Goal: Task Accomplishment & Management: Complete application form

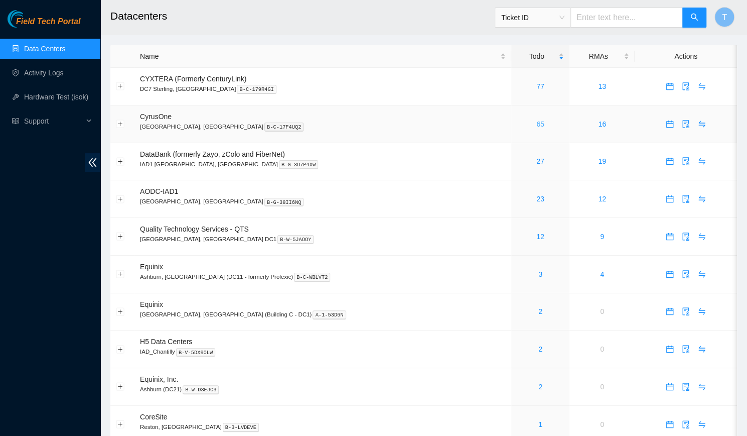
click at [537, 126] on link "65" at bounding box center [541, 124] width 8 height 8
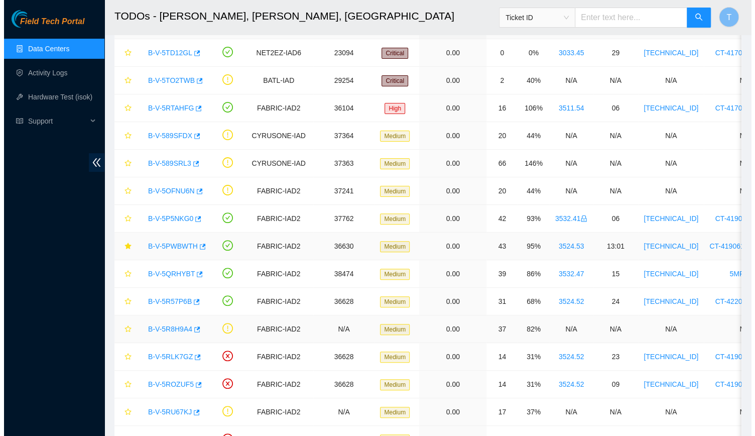
scroll to position [68, 0]
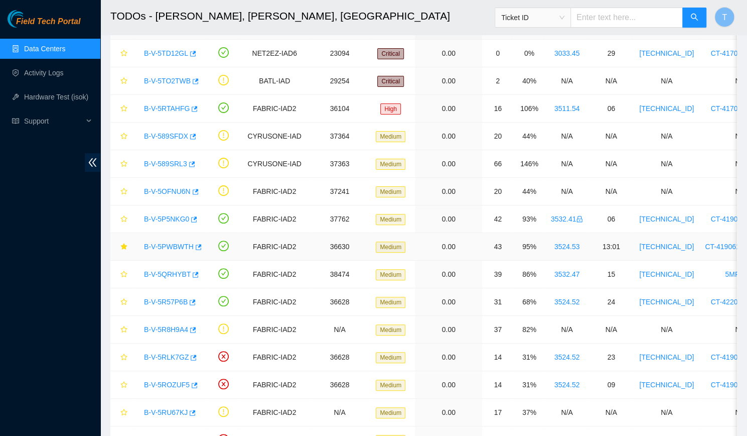
click at [164, 246] on link "B-V-5PWBWTH" at bounding box center [169, 246] width 50 height 8
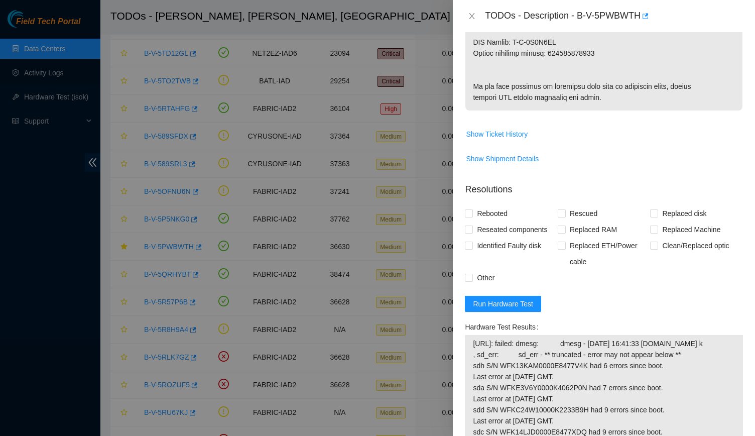
scroll to position [622, 0]
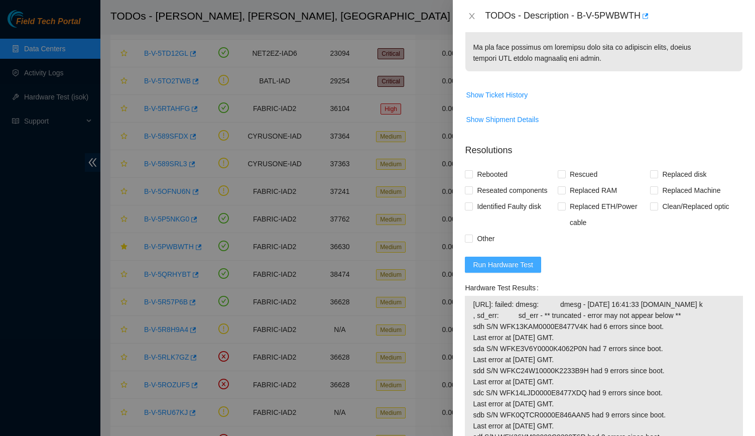
click at [511, 273] on button "Run Hardware Test" at bounding box center [503, 264] width 76 height 16
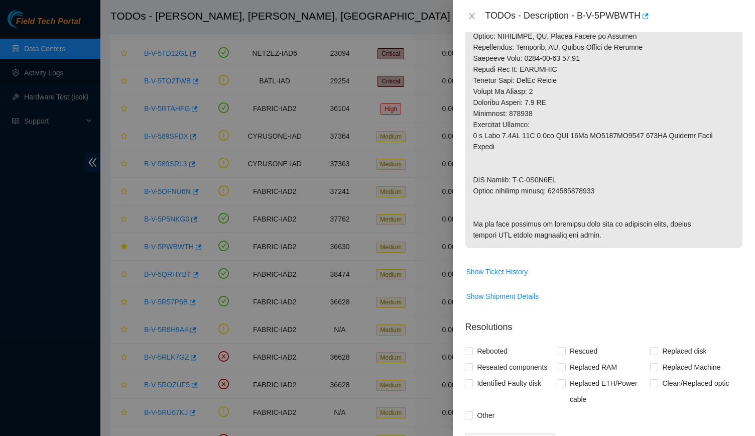
scroll to position [0, 0]
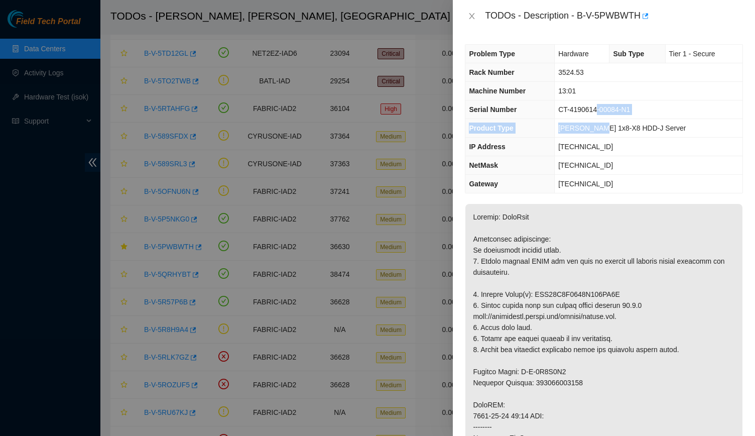
drag, startPoint x: 597, startPoint y: 110, endPoint x: 594, endPoint y: 121, distance: 12.1
click at [594, 121] on tbody "Problem Type Hardware Sub Type Tier 1 - Secure Rack Number 3524.53 Machine Numb…" at bounding box center [603, 119] width 277 height 148
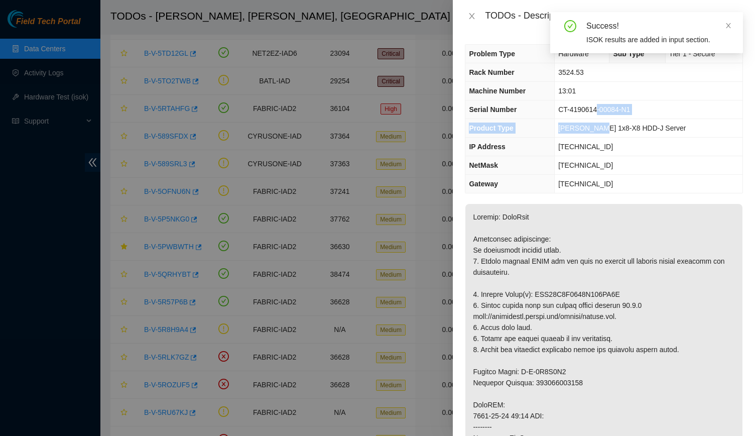
click at [610, 115] on td "CT-4190614-00084-N1" at bounding box center [649, 109] width 188 height 19
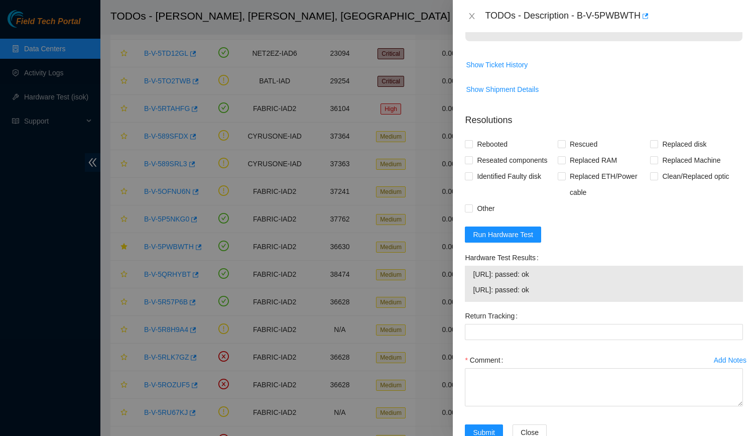
scroll to position [712, 0]
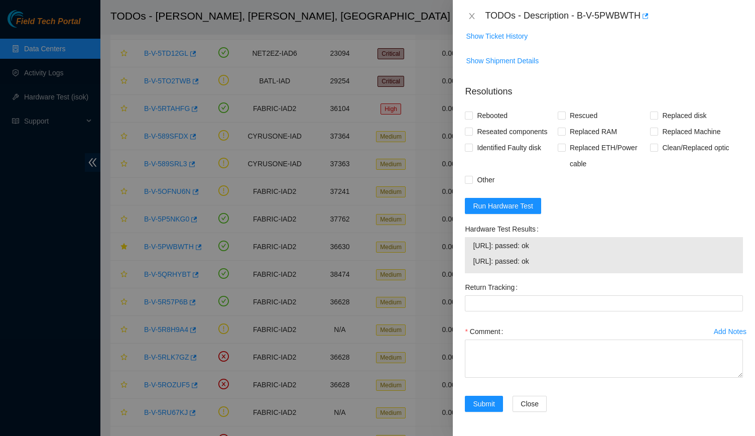
drag, startPoint x: 565, startPoint y: 258, endPoint x: 472, endPoint y: 244, distance: 94.4
click at [472, 244] on div "[URL]: passed: ok [URL]: passed: ok" at bounding box center [604, 255] width 278 height 36
copy tbody "[URL]: passed: ok [URL]: passed: ok"
click at [544, 266] on span "[URL]: passed: ok" at bounding box center [604, 260] width 262 height 11
drag, startPoint x: 544, startPoint y: 266, endPoint x: 479, endPoint y: 249, distance: 67.4
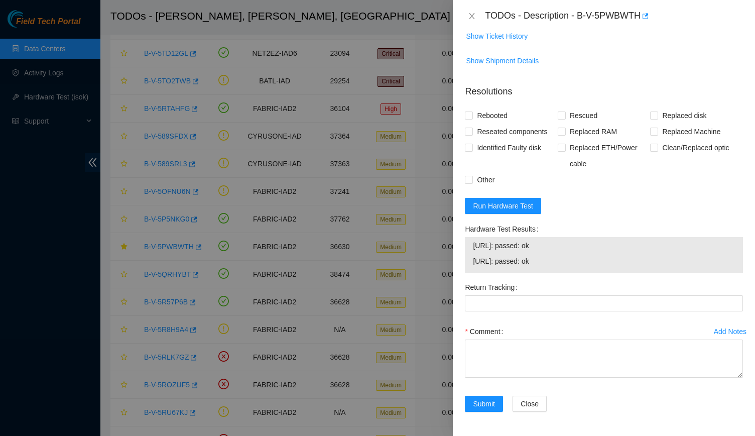
click at [479, 249] on tbody "[URL]: passed: ok [URL]: passed: ok" at bounding box center [603, 254] width 263 height 31
copy tbody "[URL]: passed: ok [URL]: passed: ok"
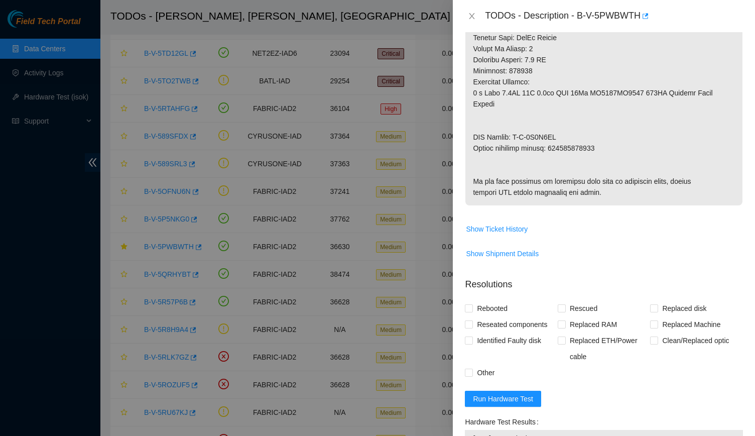
scroll to position [480, 0]
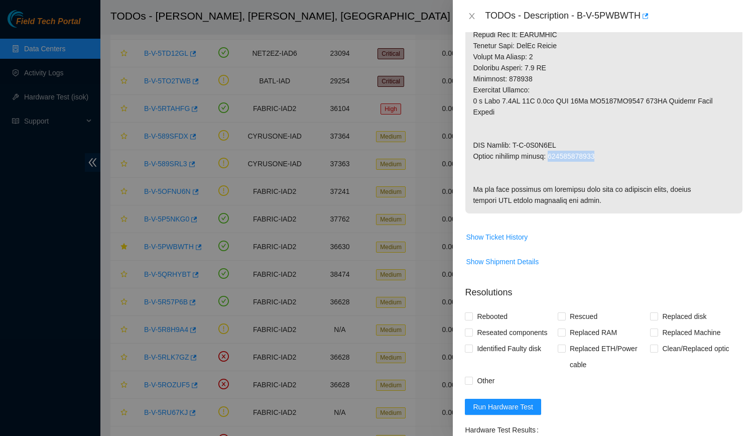
drag, startPoint x: 604, startPoint y: 143, endPoint x: 550, endPoint y: 147, distance: 54.4
copy p "463470027606"
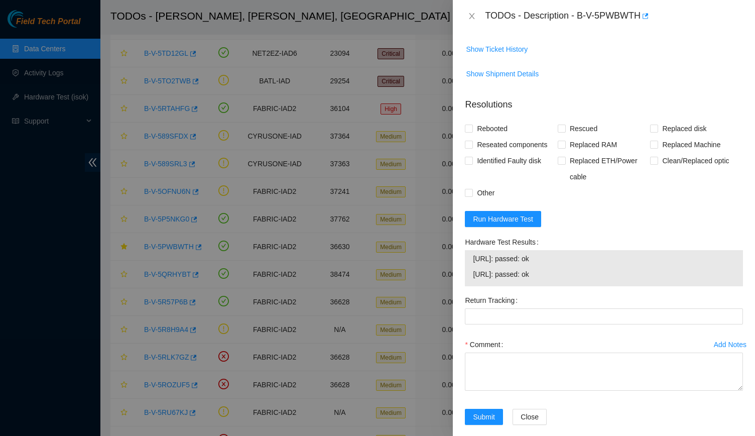
scroll to position [675, 0]
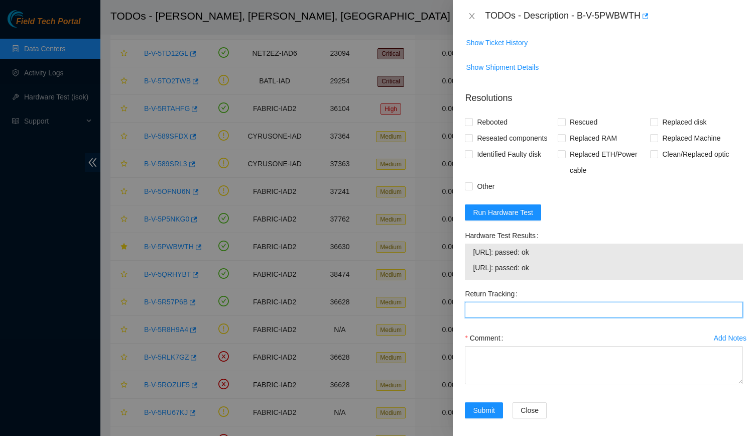
click at [500, 318] on Tracking "Return Tracking" at bounding box center [604, 310] width 278 height 16
paste Tracking "463470027606"
type Tracking "463470027606"
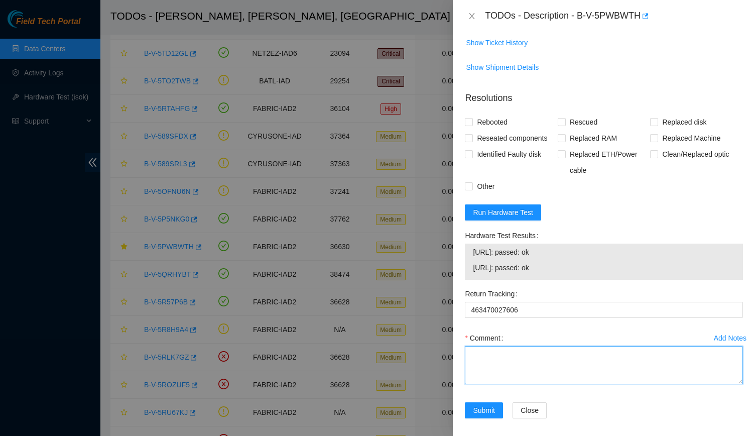
click at [477, 378] on textarea "Comment" at bounding box center [604, 365] width 278 height 38
paste textarea "-Verified rack and machine SN -Identified faulty disk -Replaced old disk with n…"
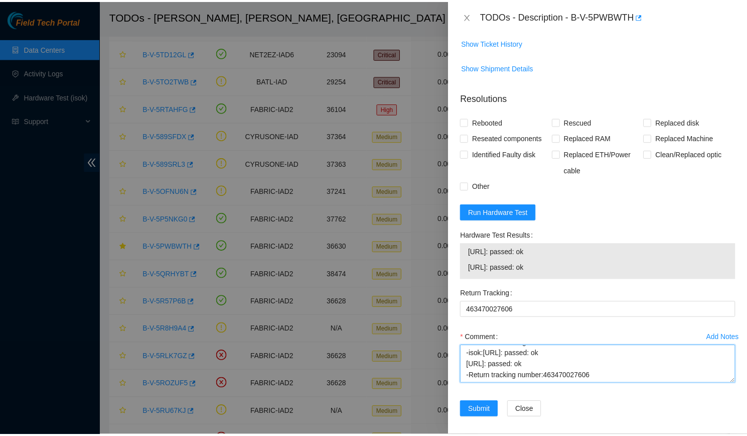
scroll to position [712, 0]
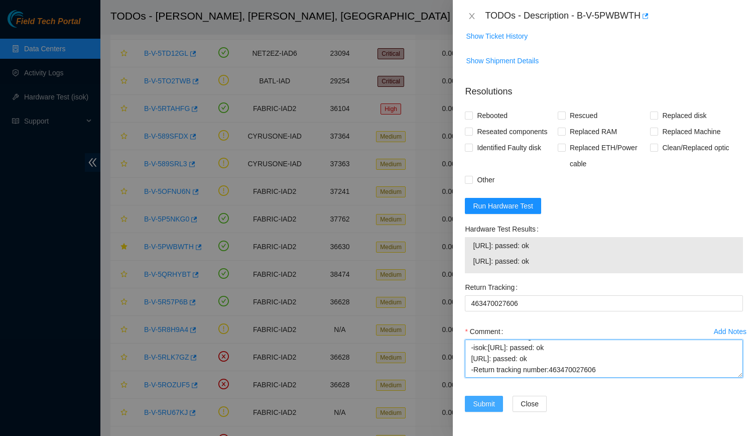
type textarea "-Verified rack and machine SN -Identified faulty disk -Replaced old disk with n…"
click at [478, 404] on span "Submit" at bounding box center [484, 403] width 22 height 11
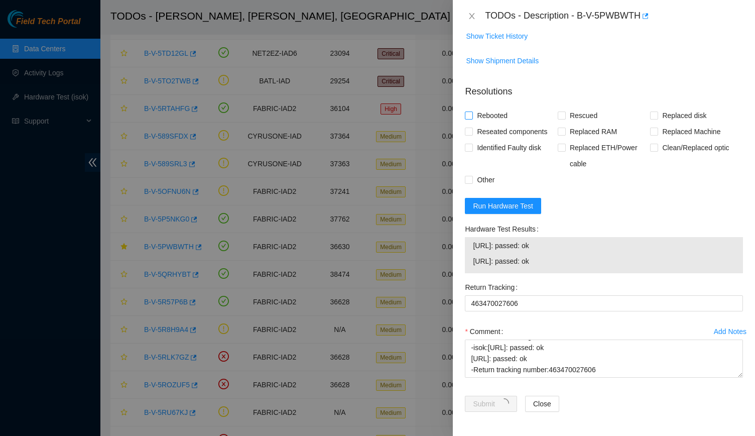
click at [490, 111] on span "Rebooted" at bounding box center [492, 115] width 39 height 16
click at [472, 111] on input "Rebooted" at bounding box center [468, 114] width 7 height 7
checkbox input "true"
click at [572, 118] on span "Rescued" at bounding box center [584, 115] width 36 height 16
click at [565, 118] on input "Rescued" at bounding box center [561, 114] width 7 height 7
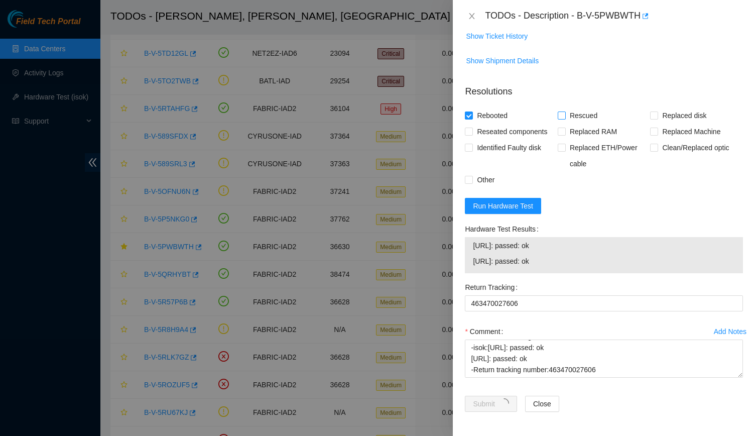
checkbox input "true"
click at [658, 116] on span "Replaced disk" at bounding box center [684, 115] width 52 height 16
click at [654, 116] on input "Replaced disk" at bounding box center [653, 114] width 7 height 7
checkbox input "true"
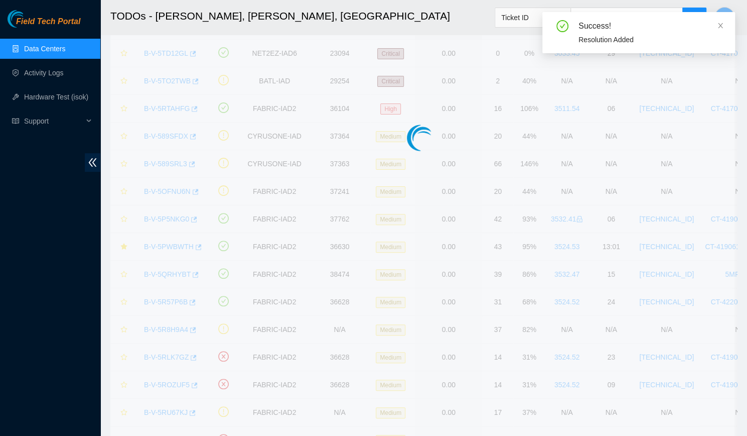
scroll to position [219, 0]
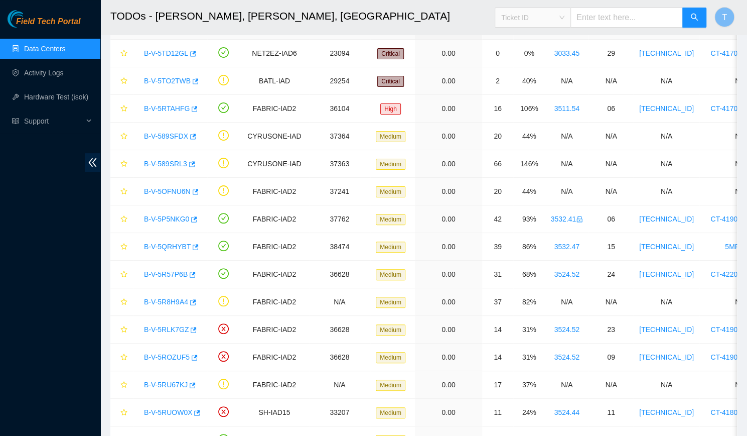
click at [559, 20] on span "Ticket ID" at bounding box center [532, 17] width 63 height 15
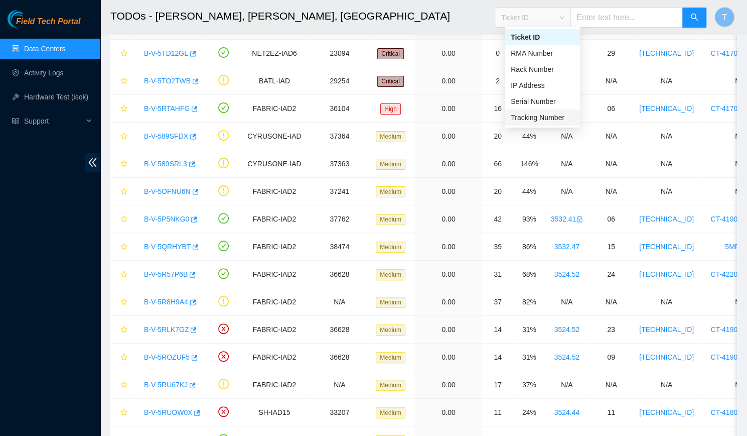
click at [543, 118] on div "Tracking Number" at bounding box center [542, 117] width 63 height 11
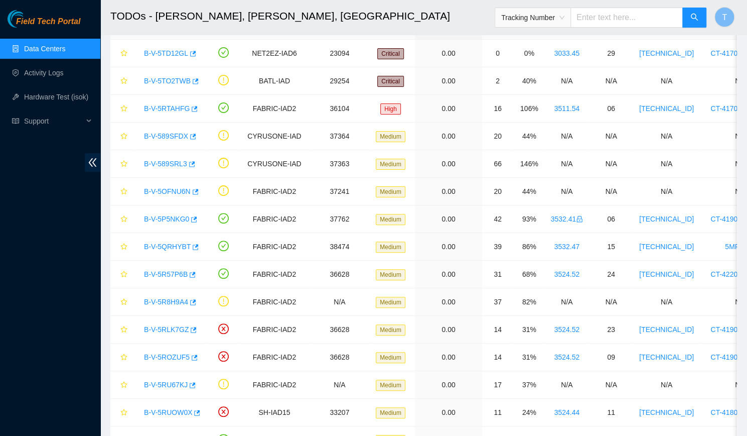
click at [636, 13] on input "text" at bounding box center [627, 18] width 112 height 20
type input "2"
type input "425421599312"
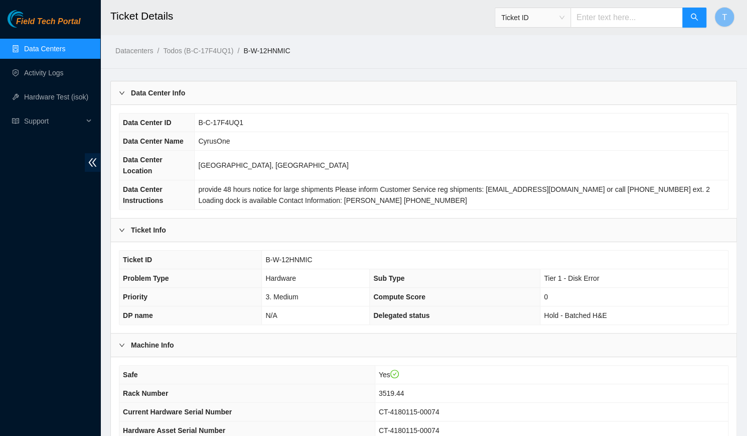
scroll to position [196, 0]
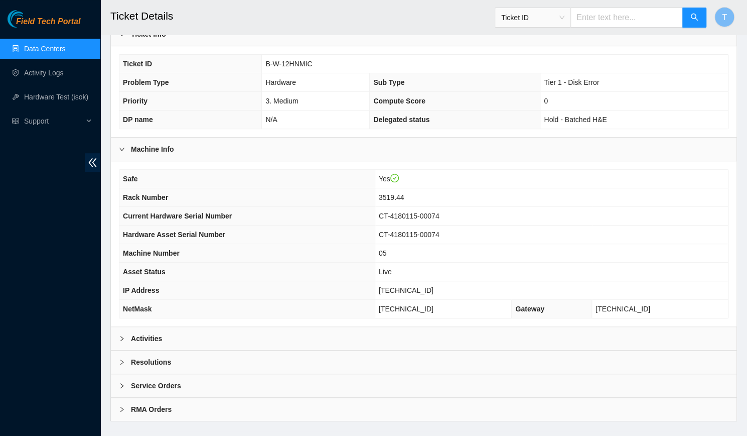
click at [396, 327] on div "Activities" at bounding box center [424, 338] width 626 height 23
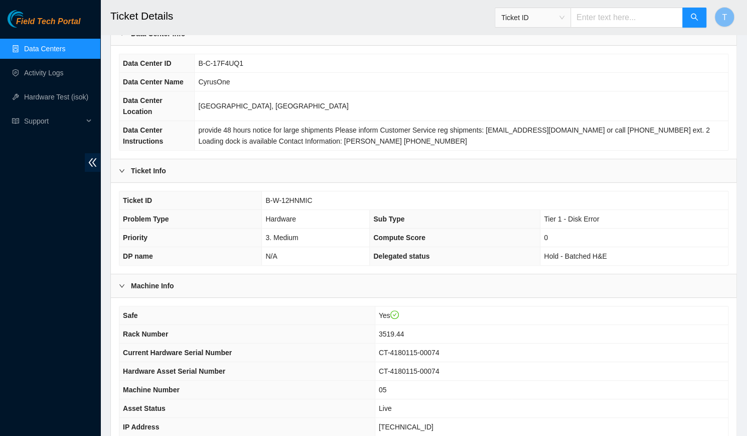
scroll to position [391, 0]
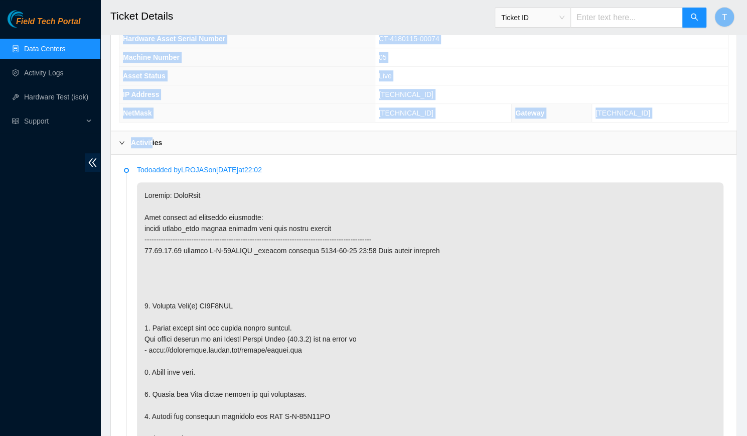
drag, startPoint x: 153, startPoint y: 134, endPoint x: 106, endPoint y: 106, distance: 54.5
click at [124, 140] on icon "right" at bounding box center [122, 143] width 6 height 6
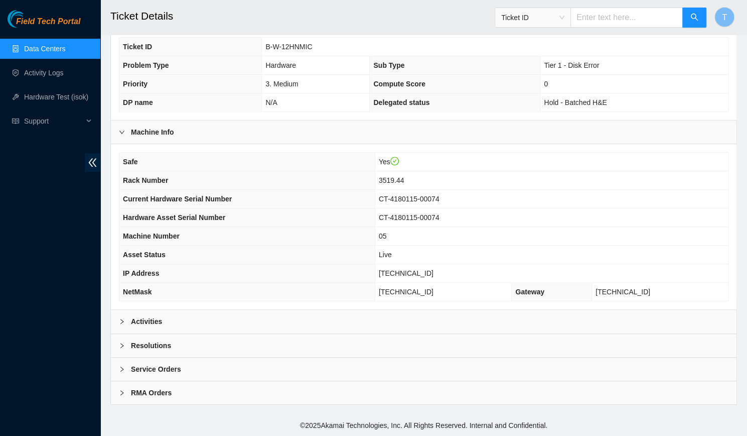
scroll to position [196, 0]
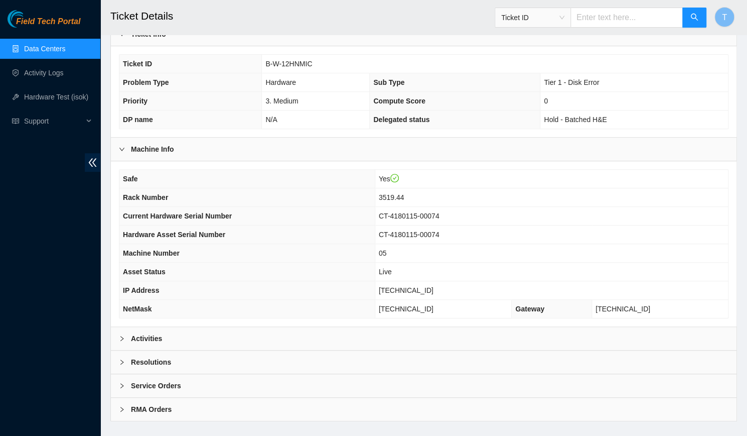
click at [147, 374] on div "Service Orders" at bounding box center [424, 385] width 626 height 23
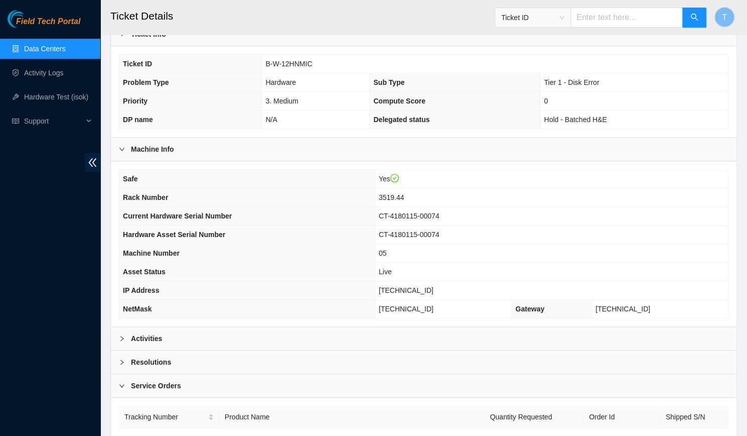
click at [147, 356] on b "Resolutions" at bounding box center [151, 361] width 40 height 11
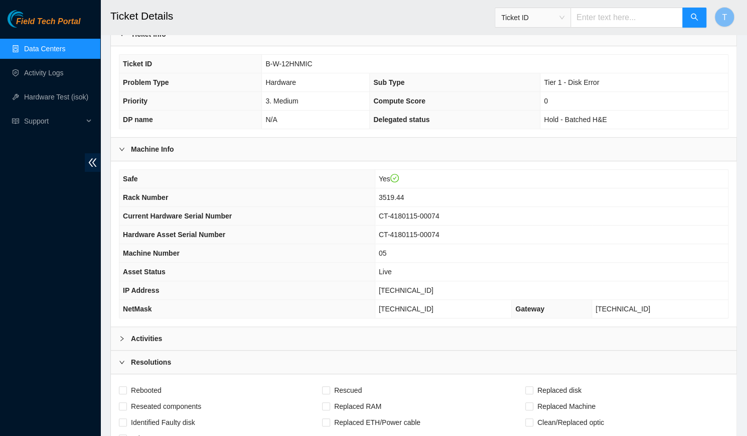
click at [147, 356] on b "Resolutions" at bounding box center [151, 361] width 40 height 11
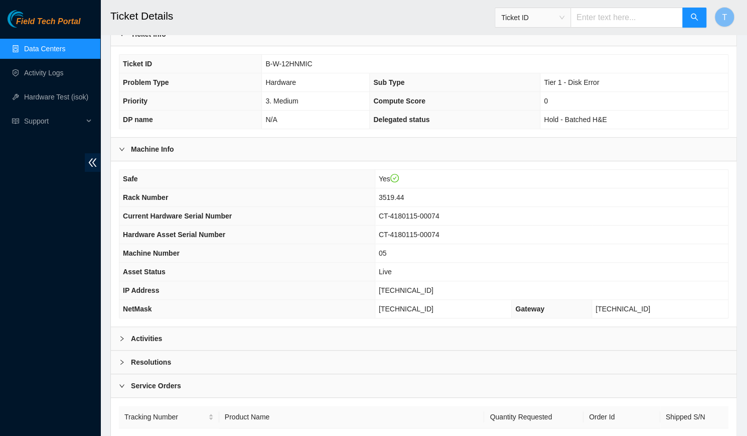
click at [147, 356] on b "Resolutions" at bounding box center [151, 361] width 40 height 11
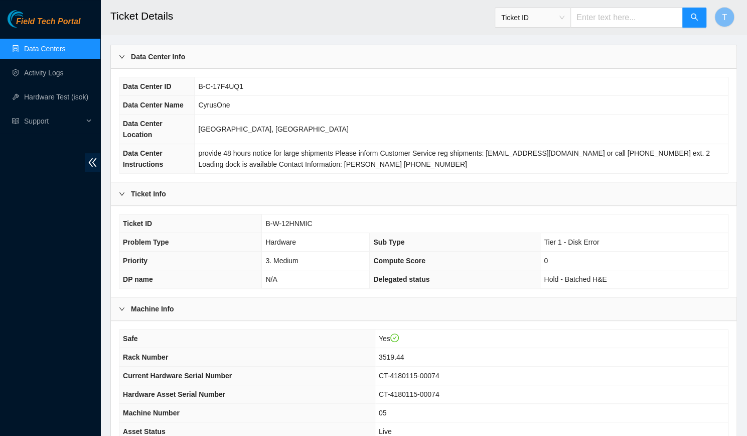
scroll to position [37, 0]
click at [292, 218] on span "B-W-12HNMIC" at bounding box center [288, 222] width 47 height 8
copy span "B-W-12HNMIC"
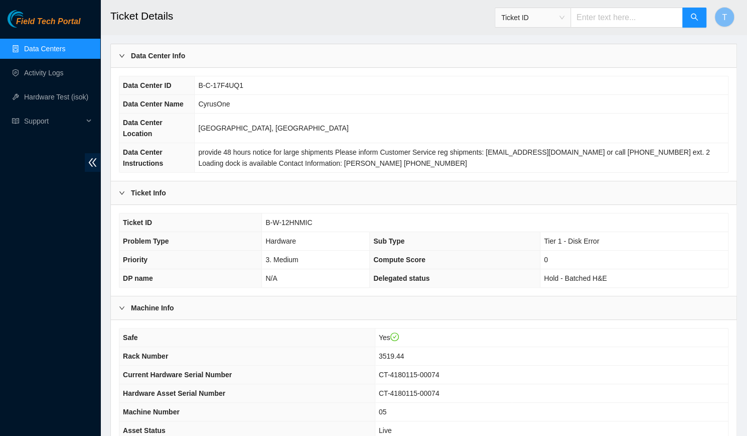
click at [357, 365] on th "Current Hardware Serial Number" at bounding box center [246, 374] width 255 height 19
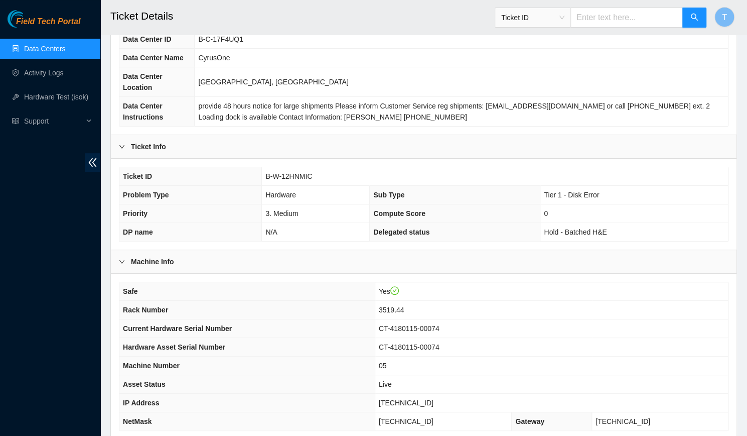
scroll to position [320, 0]
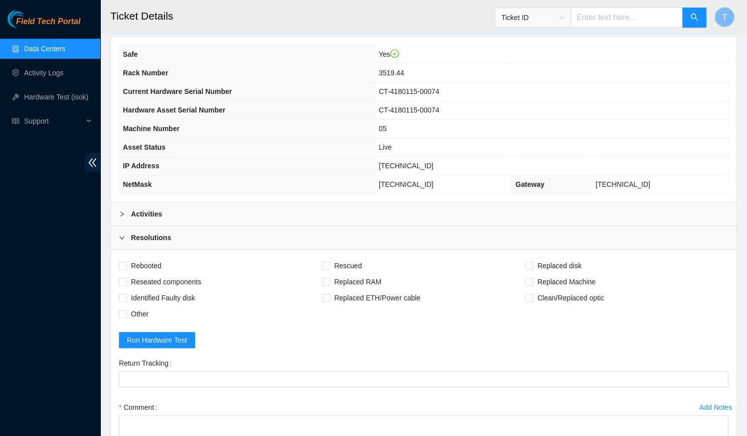
click at [158, 208] on b "Activities" at bounding box center [146, 213] width 31 height 11
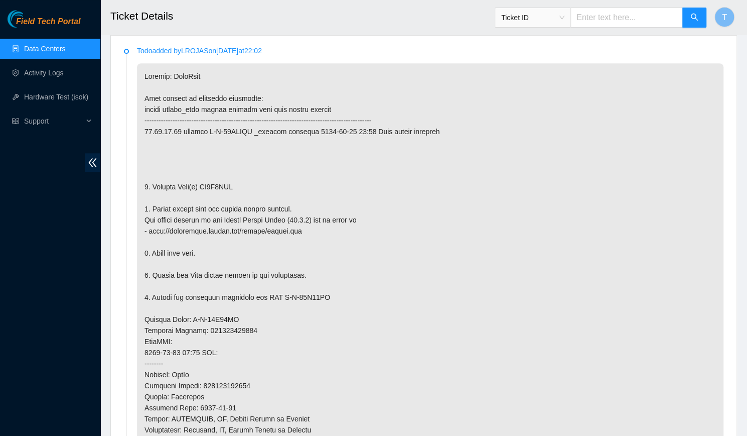
scroll to position [511, 0]
click at [217, 175] on p at bounding box center [430, 330] width 587 height 534
copy p "ZC1E7NCJ"
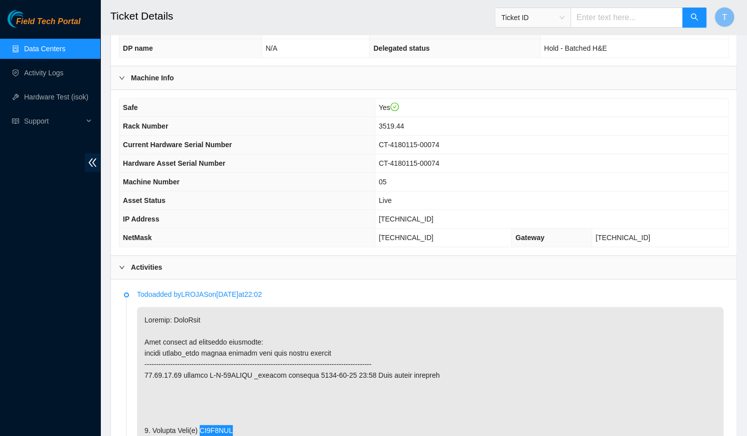
scroll to position [282, 0]
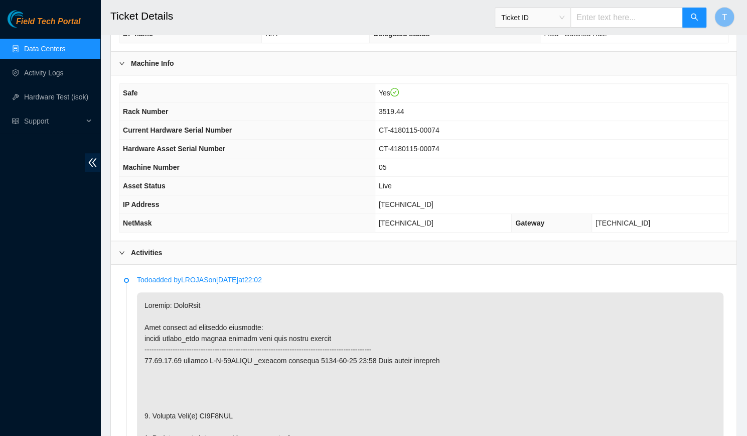
click at [391, 241] on div "Activities" at bounding box center [424, 252] width 626 height 23
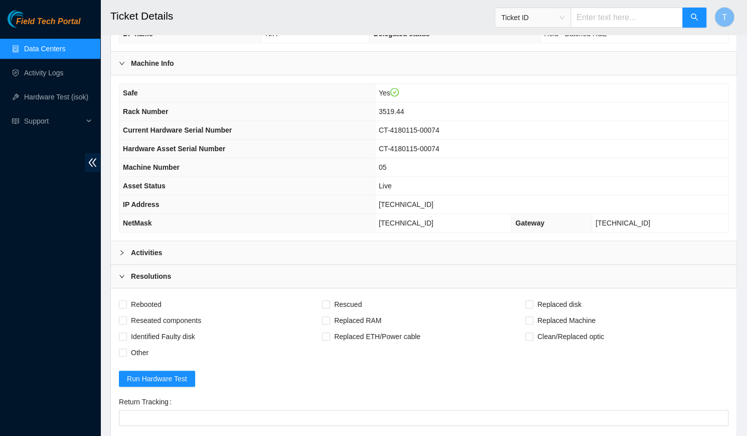
click at [391, 241] on div "Activities" at bounding box center [424, 252] width 626 height 23
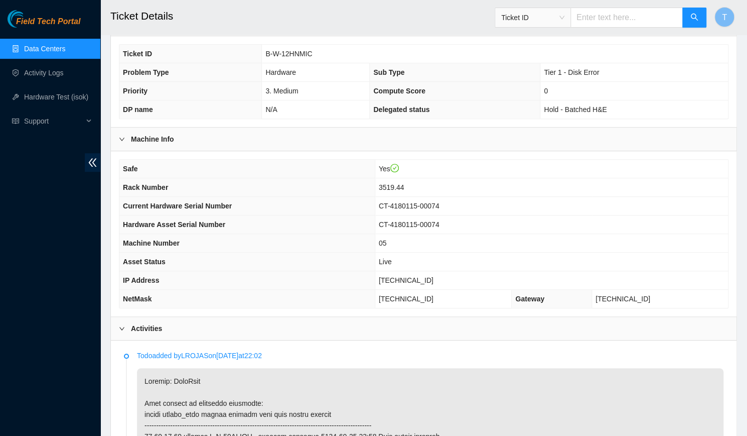
scroll to position [202, 0]
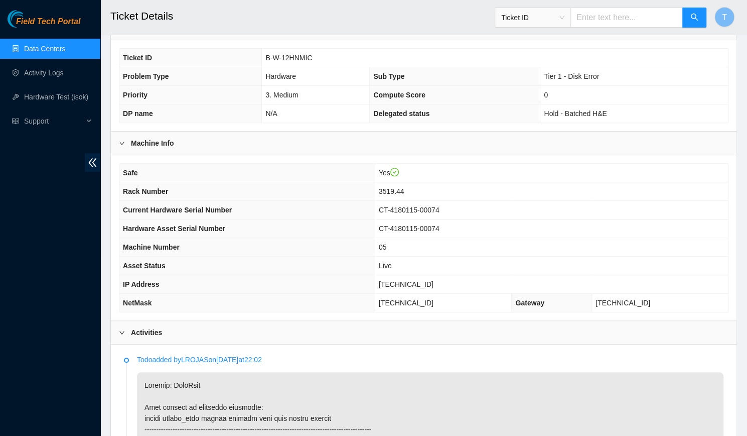
click at [481, 201] on td "CT-4180115-00074" at bounding box center [551, 210] width 353 height 19
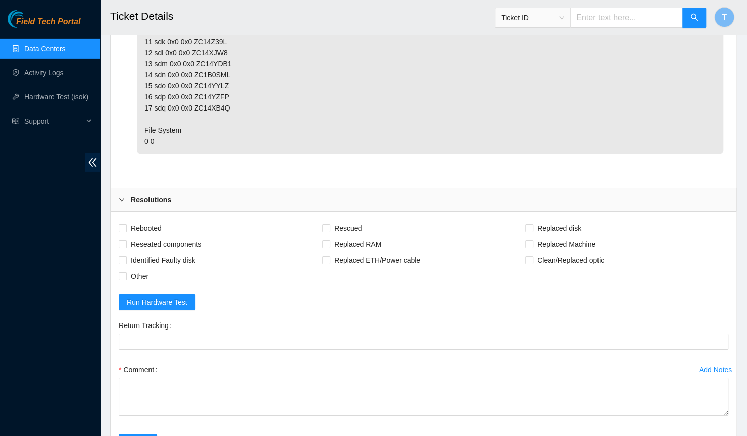
scroll to position [1935, 0]
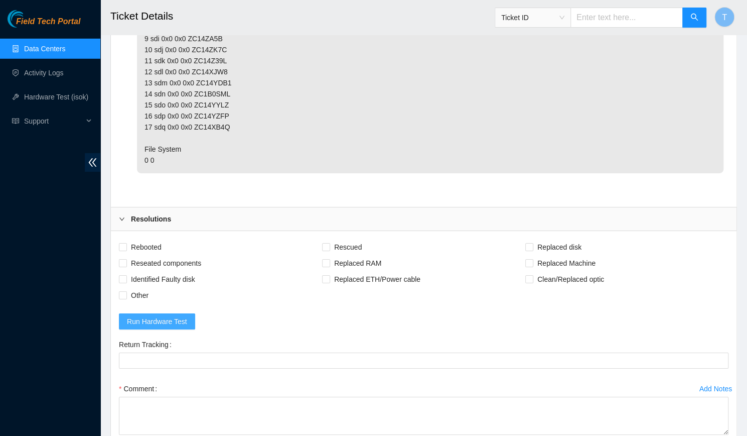
click at [179, 316] on span "Run Hardware Test" at bounding box center [157, 321] width 60 height 11
click at [171, 316] on span "Run Hardware Test" at bounding box center [157, 321] width 60 height 11
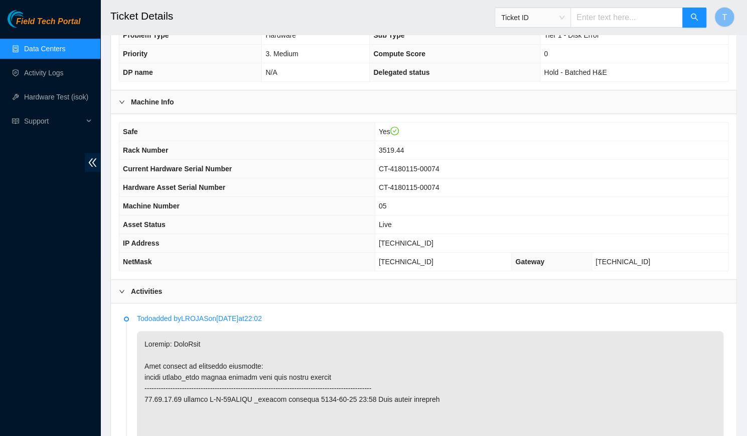
scroll to position [243, 0]
click at [434, 238] on span "[TECHNICAL_ID]" at bounding box center [406, 242] width 55 height 8
copy span "[TECHNICAL_ID]"
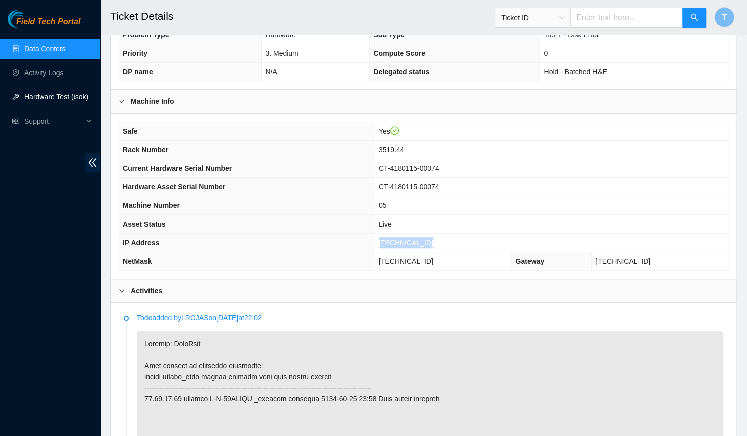
click at [64, 94] on link "Hardware Test (isok)" at bounding box center [56, 97] width 64 height 8
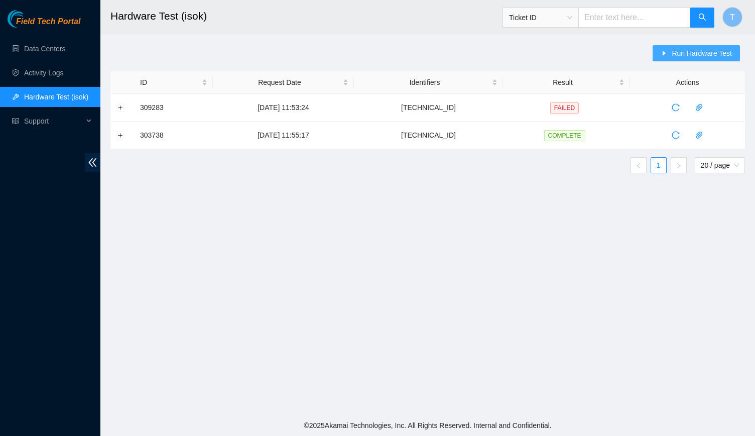
click at [657, 53] on button "Run Hardware Test" at bounding box center [695, 53] width 87 height 16
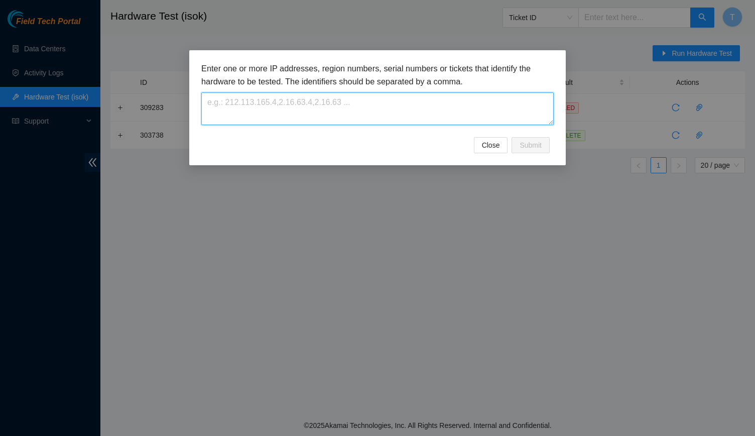
click at [430, 115] on textarea at bounding box center [377, 108] width 352 height 33
paste textarea "[TECHNICAL_ID]"
type textarea "[TECHNICAL_ID]"
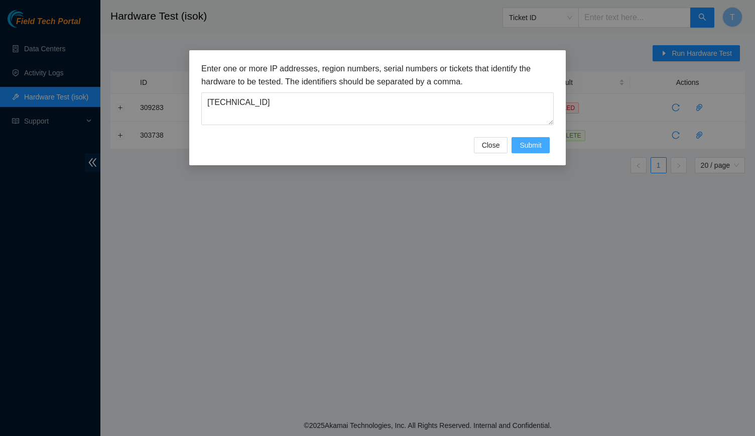
click at [527, 149] on span "Submit" at bounding box center [530, 145] width 22 height 11
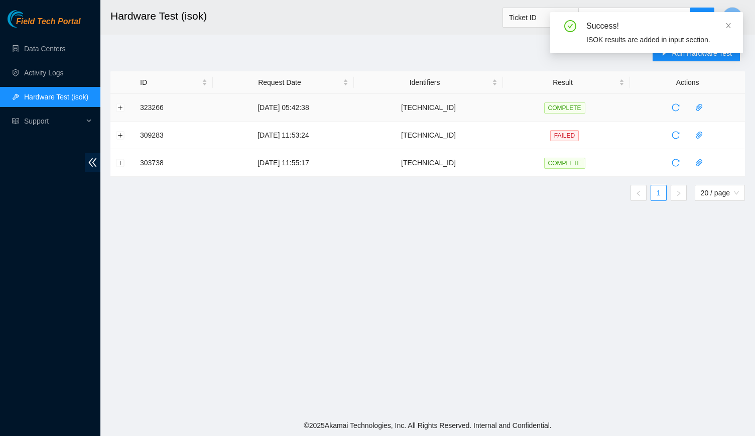
click at [565, 105] on span "COMPLETE" at bounding box center [564, 107] width 41 height 11
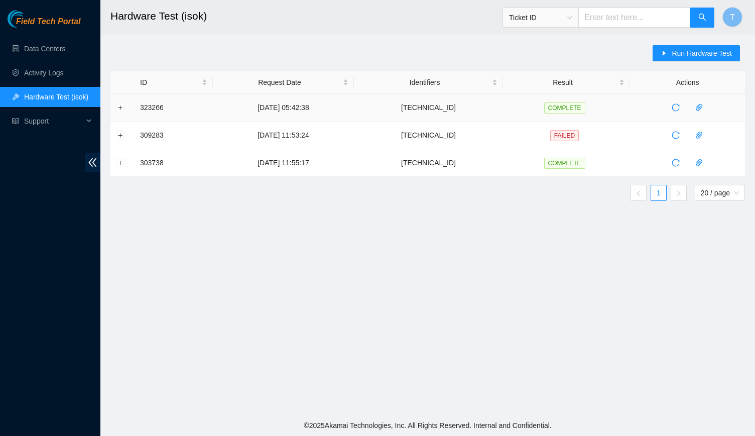
click at [177, 104] on td "323266" at bounding box center [174, 108] width 78 height 28
click at [122, 110] on button "Expand row" at bounding box center [120, 107] width 8 height 8
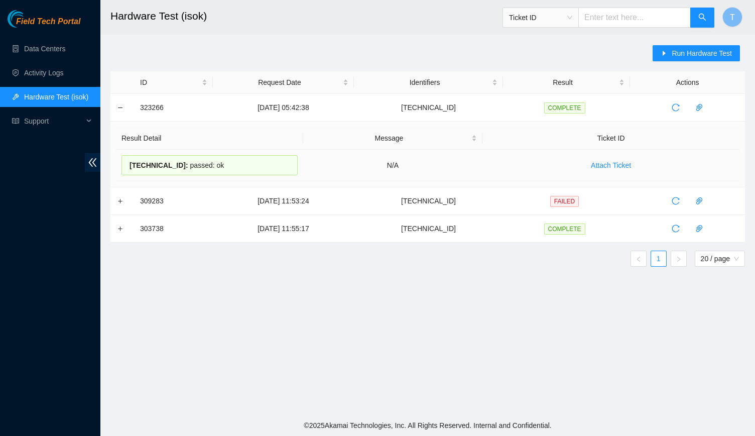
drag, startPoint x: 240, startPoint y: 163, endPoint x: 125, endPoint y: 163, distance: 114.4
click at [125, 163] on div "[TECHNICAL_ID] : passed: ok" at bounding box center [209, 165] width 176 height 20
copy div "[TECHNICAL_ID] : passed: ok"
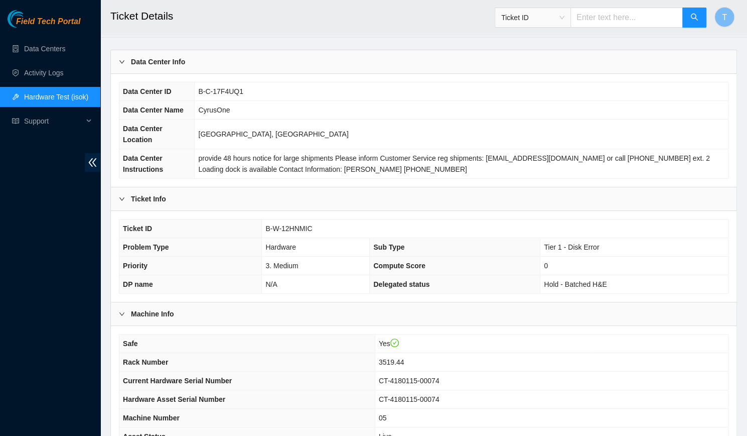
scroll to position [196, 0]
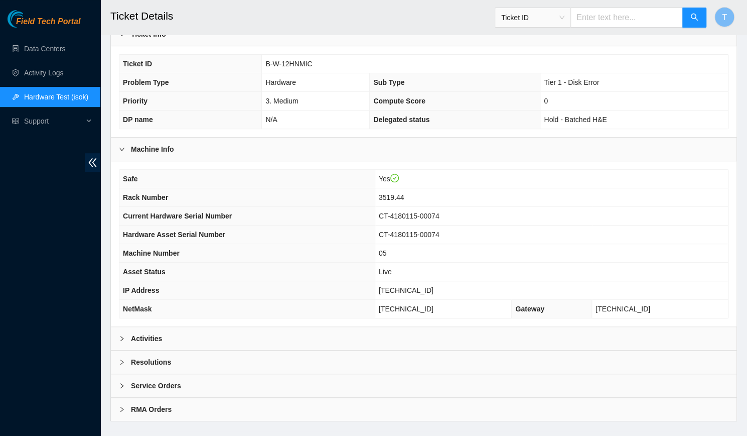
click at [344, 332] on div "Activities" at bounding box center [424, 338] width 626 height 23
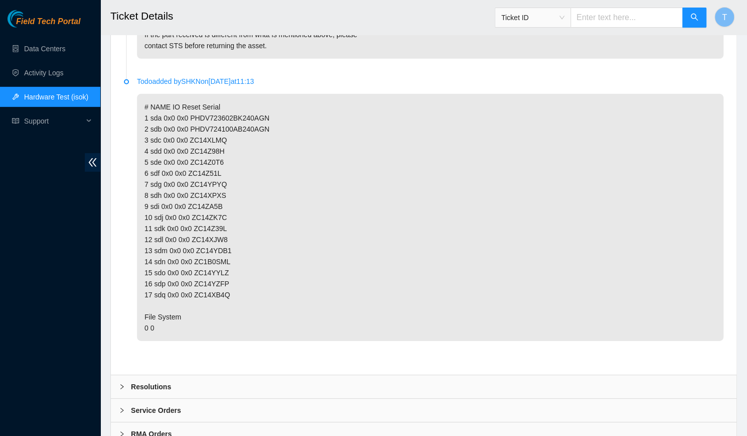
scroll to position [1792, 0]
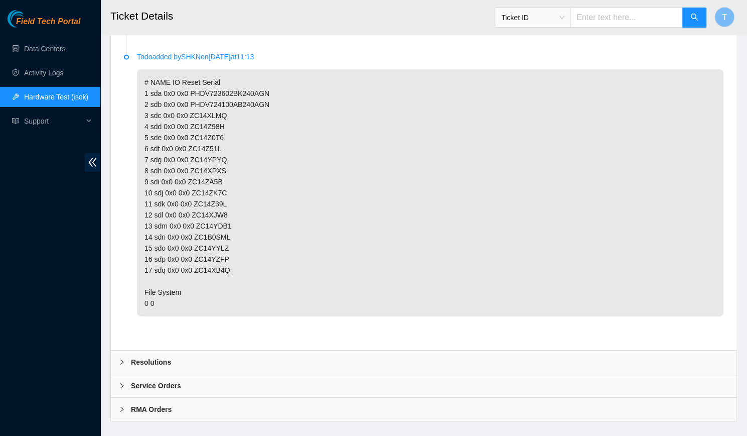
click at [313, 350] on div "Resolutions" at bounding box center [424, 361] width 626 height 23
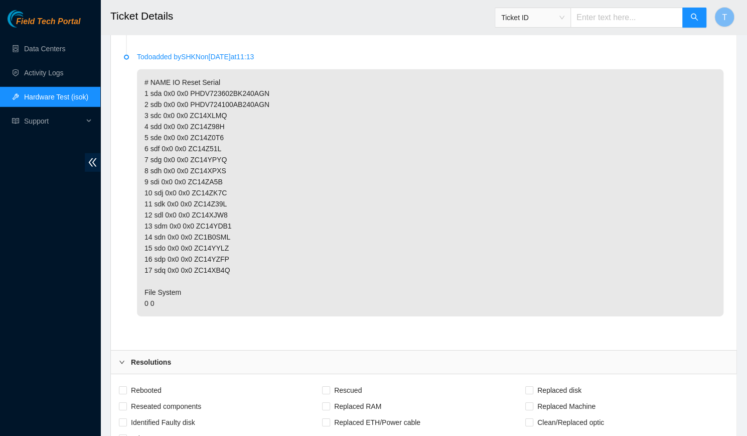
scroll to position [2047, 0]
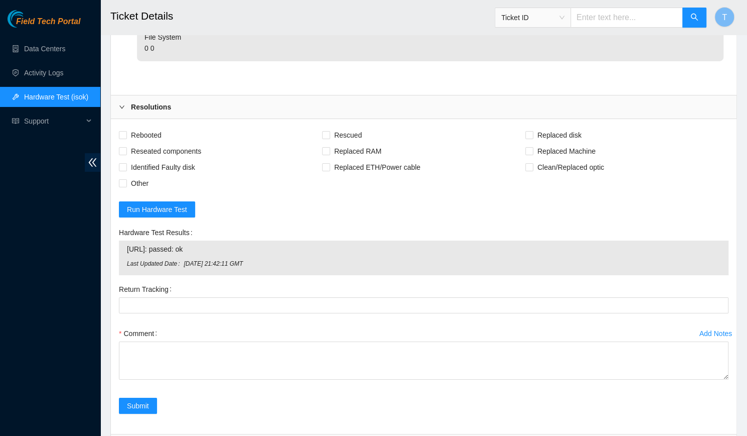
click at [167, 127] on div "Rebooted" at bounding box center [220, 135] width 203 height 16
click at [150, 127] on span "Rebooted" at bounding box center [146, 135] width 39 height 16
click at [126, 131] on input "Rebooted" at bounding box center [122, 134] width 7 height 7
checkbox input "true"
click at [344, 127] on span "Rescued" at bounding box center [348, 135] width 36 height 16
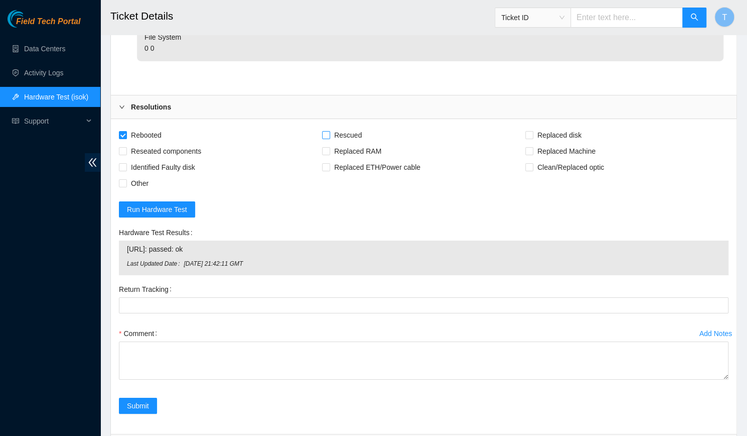
click at [329, 131] on input "Rescued" at bounding box center [325, 134] width 7 height 7
checkbox input "true"
click at [546, 127] on span "Replaced disk" at bounding box center [559, 135] width 52 height 16
click at [532, 131] on input "Replaced disk" at bounding box center [528, 134] width 7 height 7
checkbox input "true"
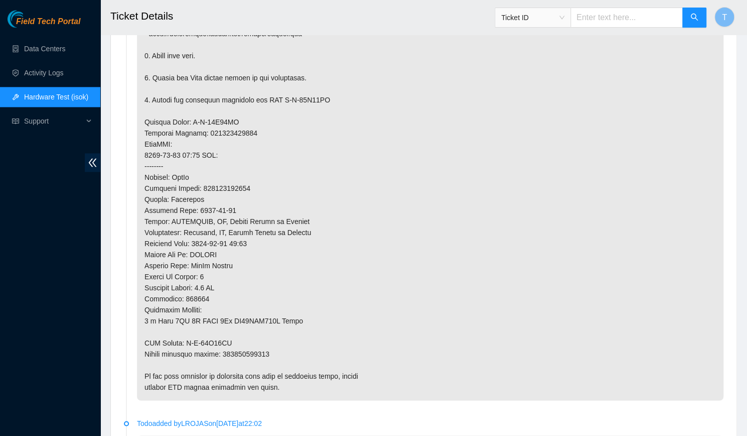
scroll to position [707, 0]
drag, startPoint x: 289, startPoint y: 343, endPoint x: 223, endPoint y: 338, distance: 66.4
click at [223, 338] on p at bounding box center [430, 134] width 587 height 534
copy p "425421599323"
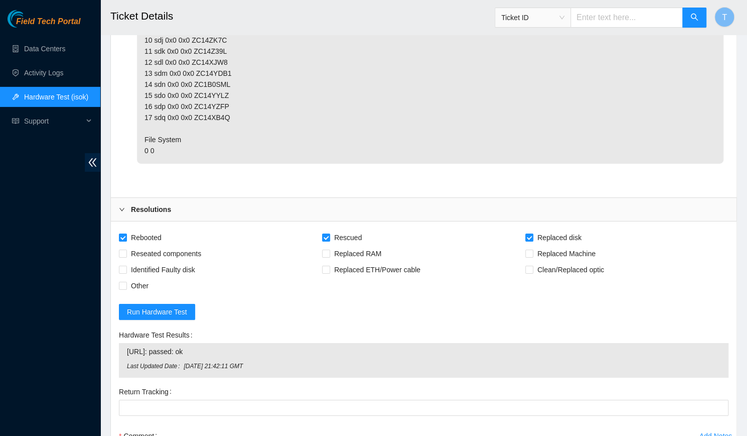
scroll to position [2107, 0]
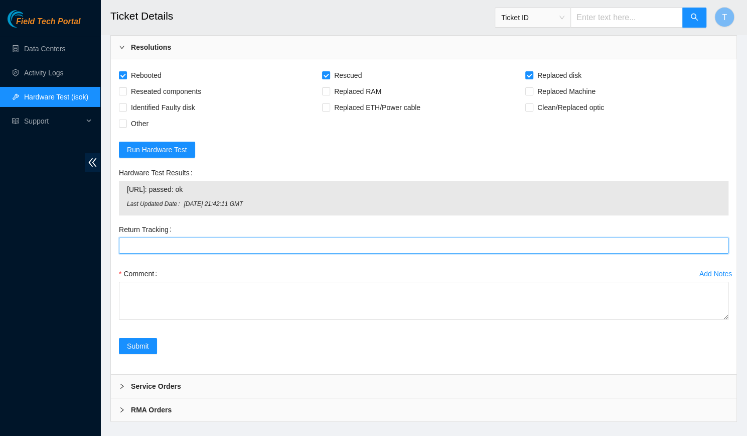
click at [202, 237] on Tracking "Return Tracking" at bounding box center [424, 245] width 610 height 16
paste Tracking "425421599323"
type Tracking "425421599323"
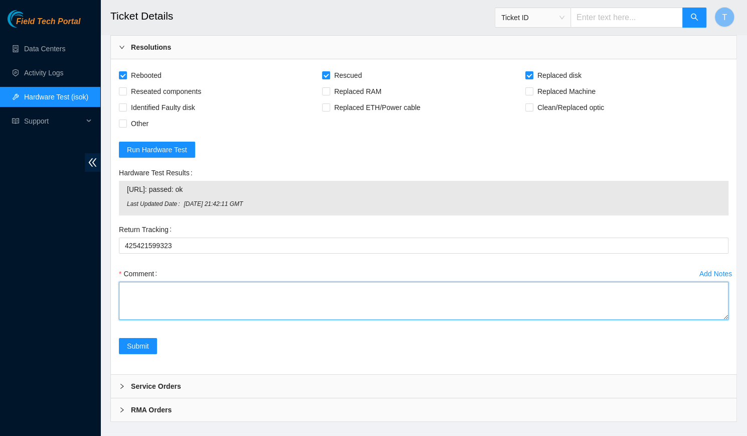
click at [211, 282] on textarea "Comment" at bounding box center [424, 301] width 610 height 38
paste textarea "425421599323"
type textarea "4"
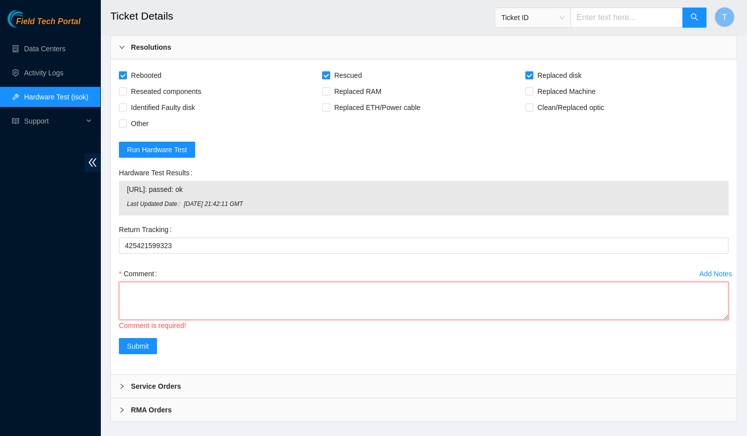
click at [182, 294] on textarea "Comment" at bounding box center [424, 301] width 610 height 38
paste textarea "-Verified rack and machine SN -Identified faulty disk -Replaced old disk with n…"
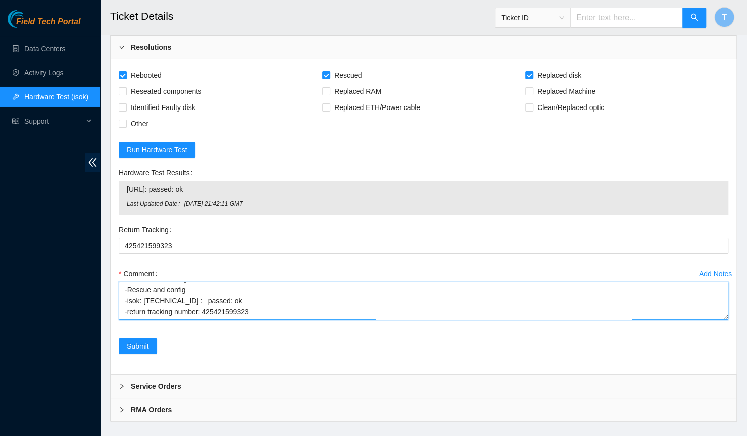
scroll to position [65, 0]
type textarea "-Verified rack and machine SN -Identified faulty disk -Replaced old disk with n…"
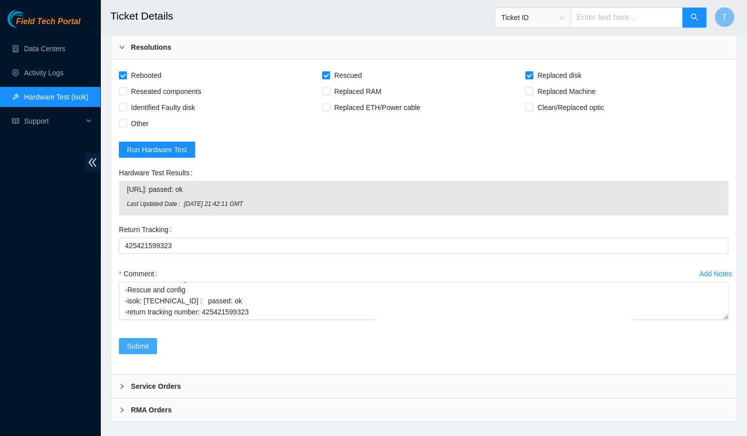
click at [149, 340] on span "Submit" at bounding box center [138, 345] width 22 height 11
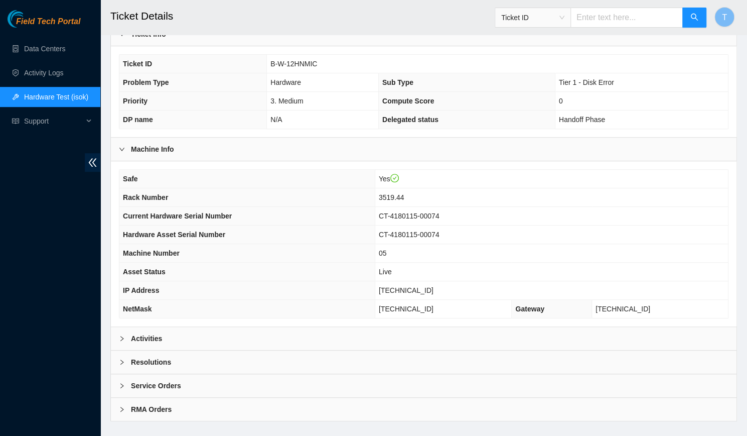
scroll to position [0, 0]
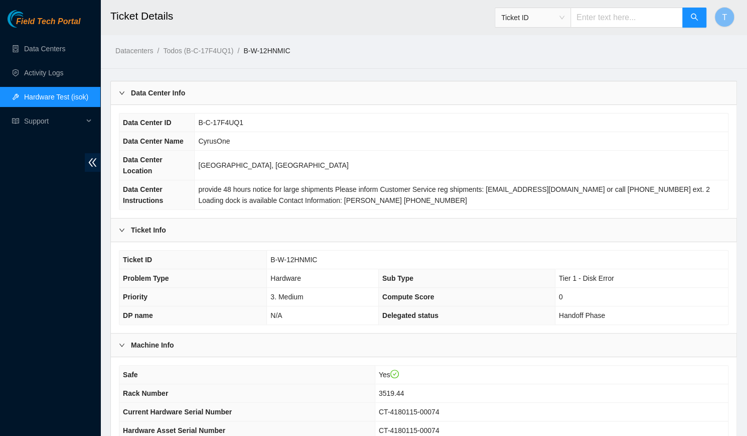
click at [621, 21] on input "text" at bounding box center [627, 18] width 112 height 20
type input "463470041893"
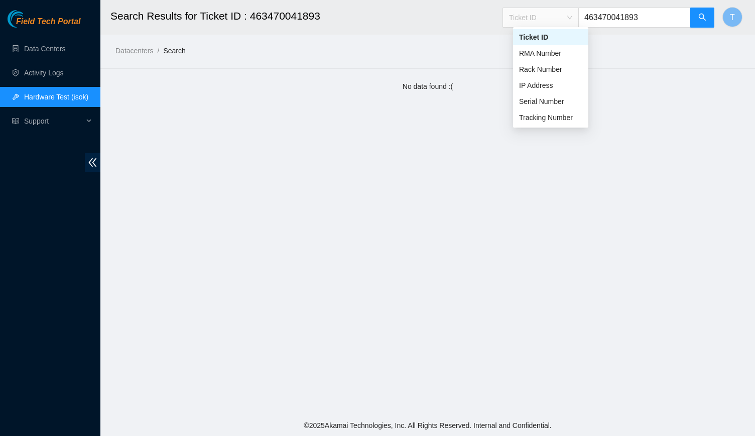
click at [565, 20] on span "Ticket ID" at bounding box center [540, 17] width 63 height 15
click at [571, 119] on div "Tracking Number" at bounding box center [550, 117] width 63 height 11
click at [704, 16] on icon "search" at bounding box center [702, 17] width 7 height 7
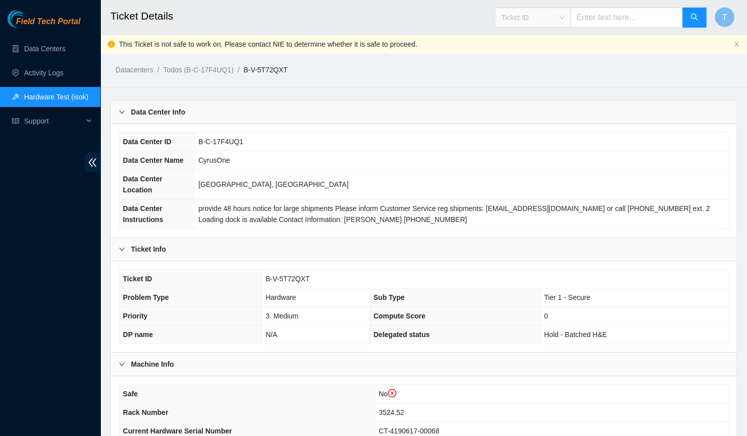
click at [552, 15] on span "Ticket ID" at bounding box center [532, 17] width 63 height 15
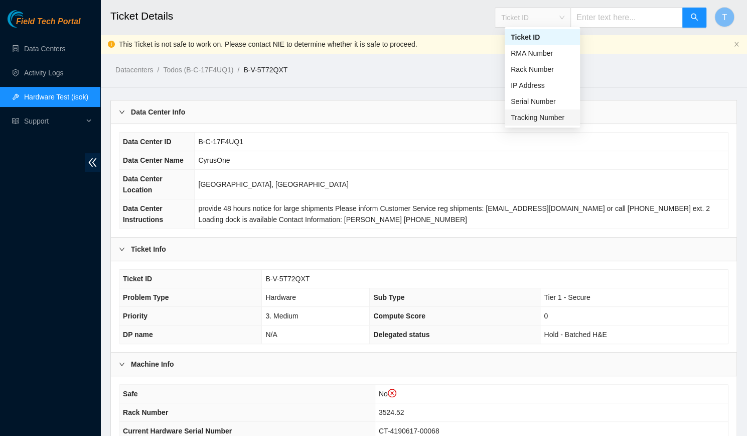
click at [542, 123] on div "Tracking Number" at bounding box center [542, 117] width 75 height 16
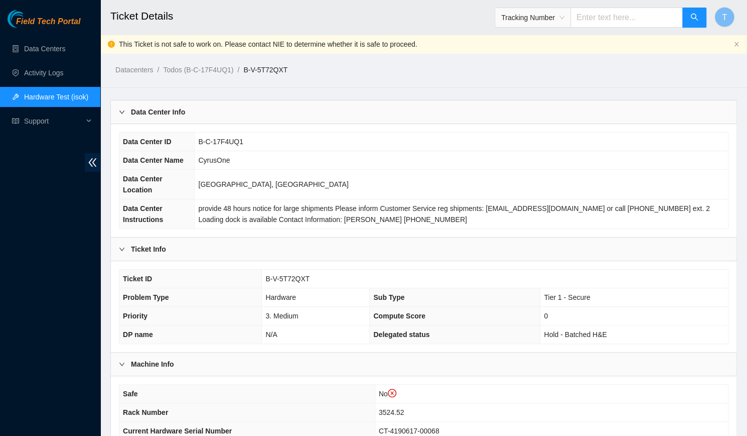
click at [612, 19] on input "text" at bounding box center [627, 18] width 112 height 20
type input "473665204814"
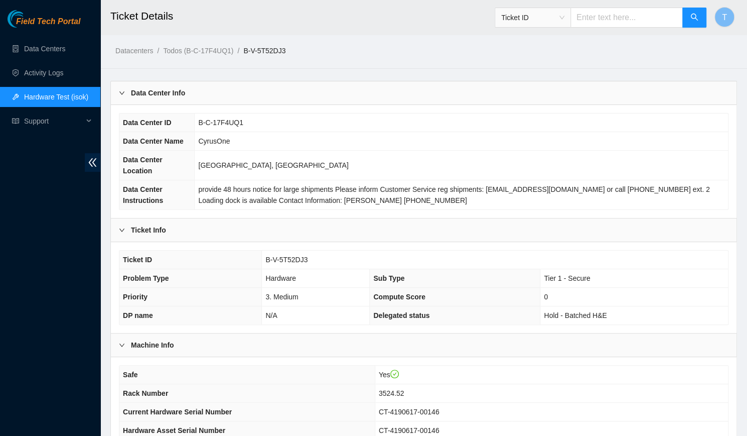
click at [292, 255] on span "B-V-5T52DJ3" at bounding box center [286, 259] width 42 height 8
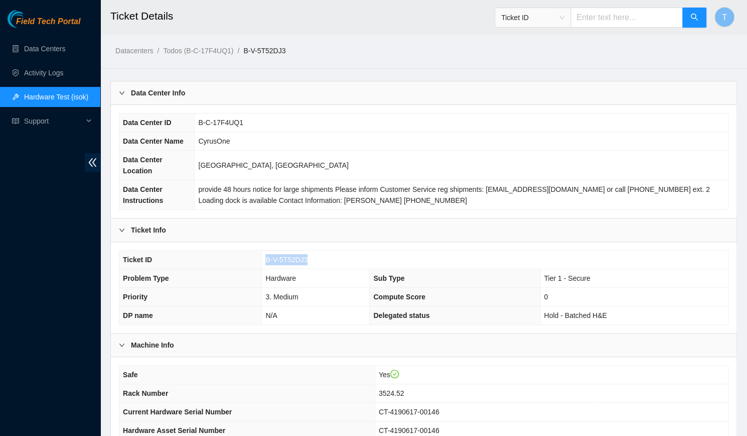
scroll to position [196, 0]
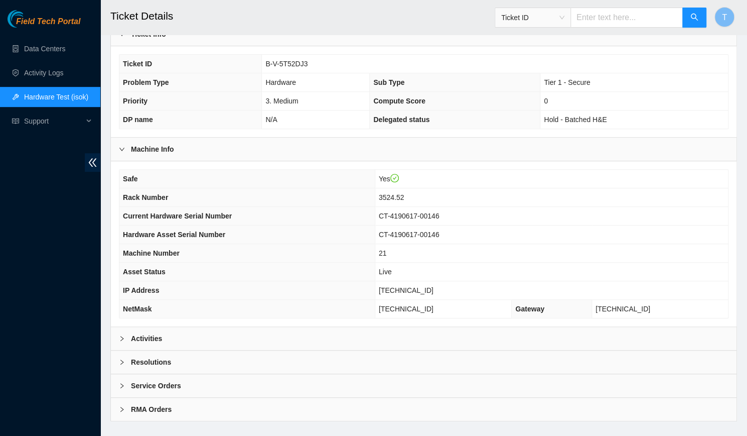
click at [292, 350] on div "Resolutions" at bounding box center [424, 361] width 626 height 23
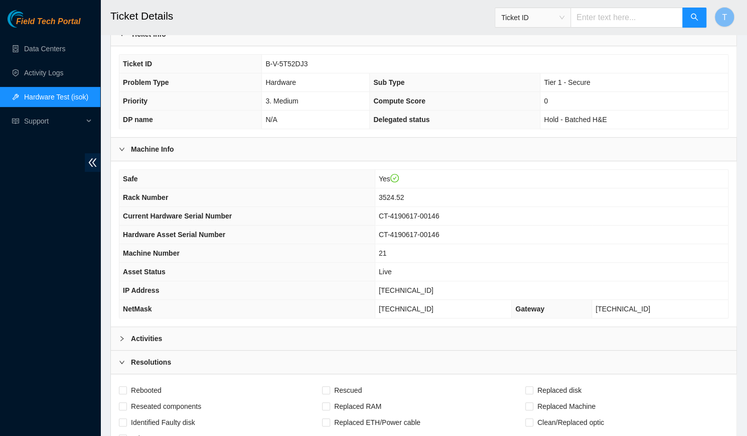
click at [301, 327] on div "Activities" at bounding box center [424, 338] width 626 height 23
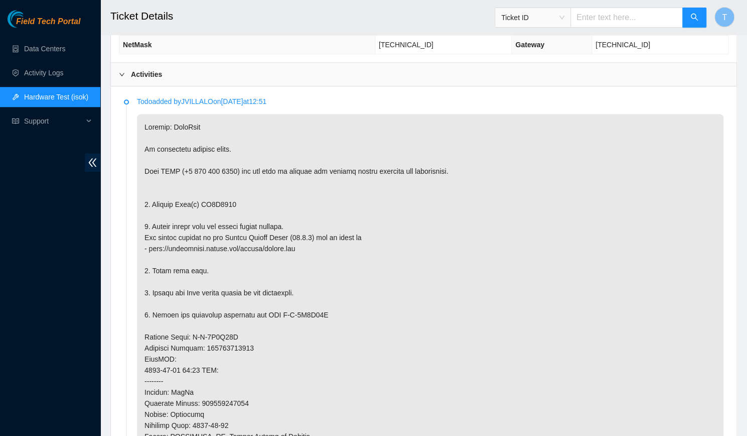
scroll to position [460, 0]
click at [216, 191] on p at bounding box center [430, 364] width 587 height 501
copy p "ZC1A9945"
click at [596, 279] on p at bounding box center [430, 364] width 587 height 501
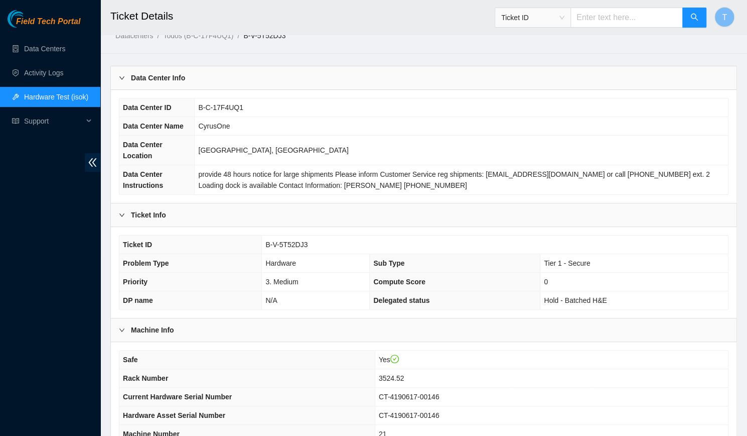
scroll to position [159, 0]
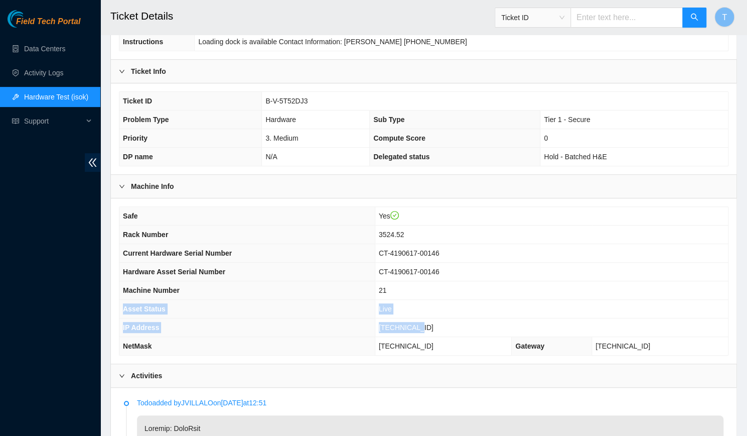
click at [595, 283] on td "21" at bounding box center [551, 290] width 353 height 19
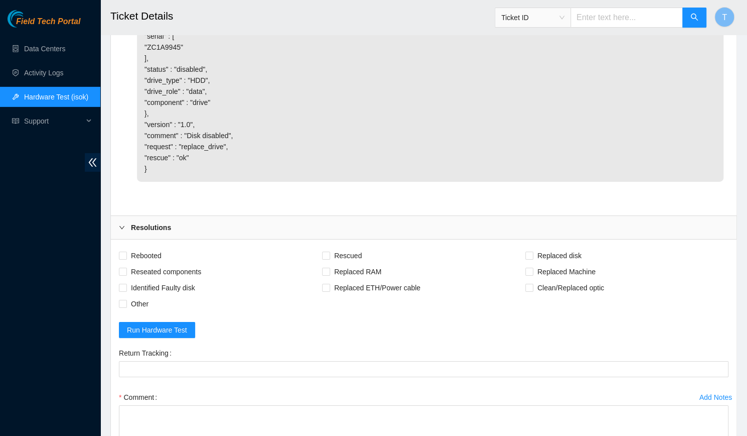
scroll to position [1865, 0]
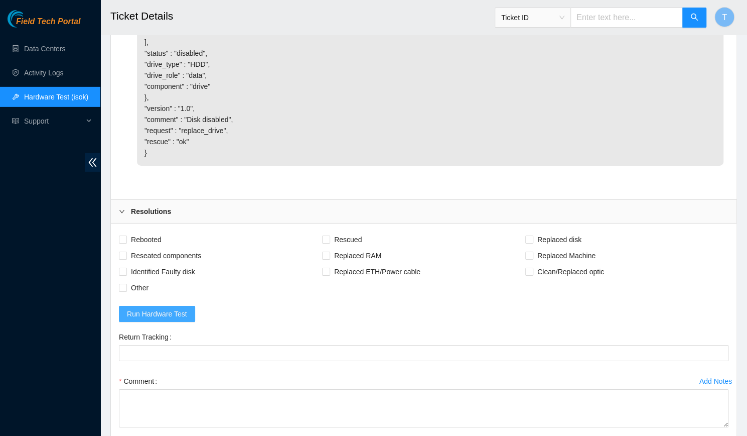
click at [146, 308] on span "Run Hardware Test" at bounding box center [157, 313] width 60 height 11
click at [167, 308] on span "Run Hardware Test" at bounding box center [157, 313] width 60 height 11
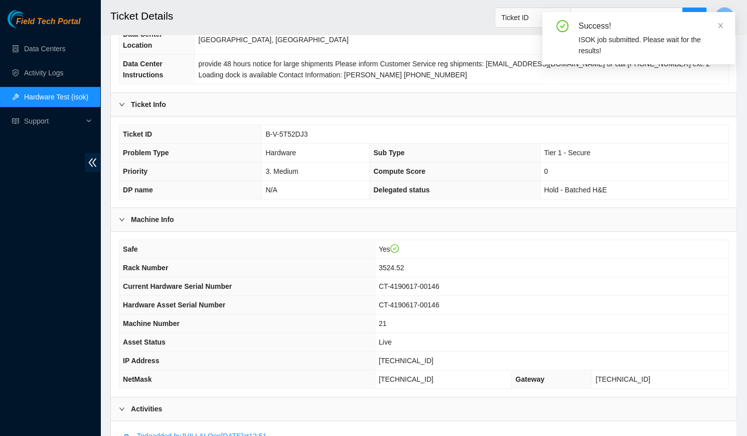
scroll to position [125, 0]
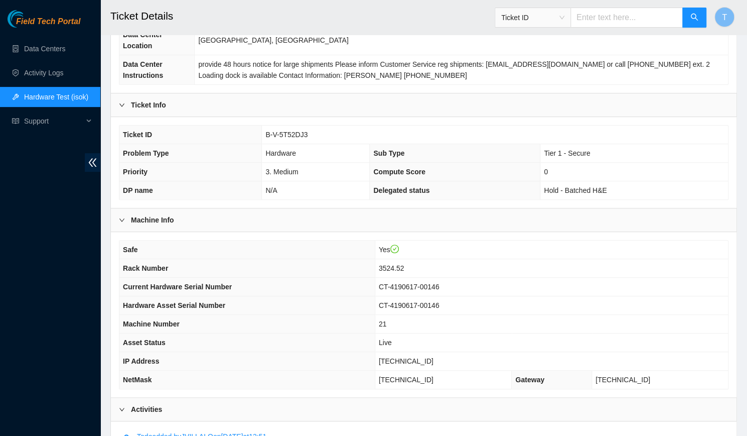
click at [426, 357] on span "[TECHNICAL_ID]" at bounding box center [406, 361] width 55 height 8
copy span "[TECHNICAL_ID]"
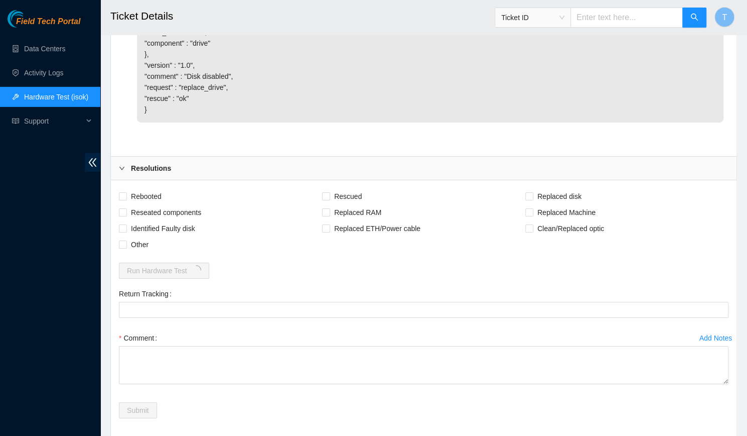
scroll to position [1973, 0]
